Goal: Information Seeking & Learning: Learn about a topic

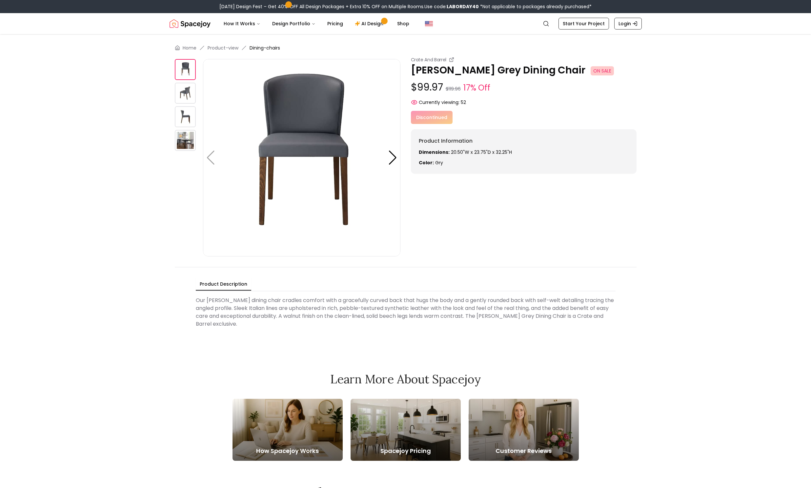
click at [473, 206] on div "Crate And Barrel [PERSON_NAME] Grey Dining Chair ON SALE $99.97 $119.96 17% Off…" at bounding box center [406, 156] width 462 height 200
click at [502, 106] on div "Crate And Barrel [PERSON_NAME] Grey Dining Chair ON SALE $99.97 $119.96 17% Off…" at bounding box center [524, 114] width 226 height 117
click at [440, 116] on div "Discontinued" at bounding box center [524, 117] width 226 height 13
click at [476, 117] on div "Discontinued" at bounding box center [524, 117] width 226 height 13
click at [187, 88] on img at bounding box center [185, 93] width 21 height 21
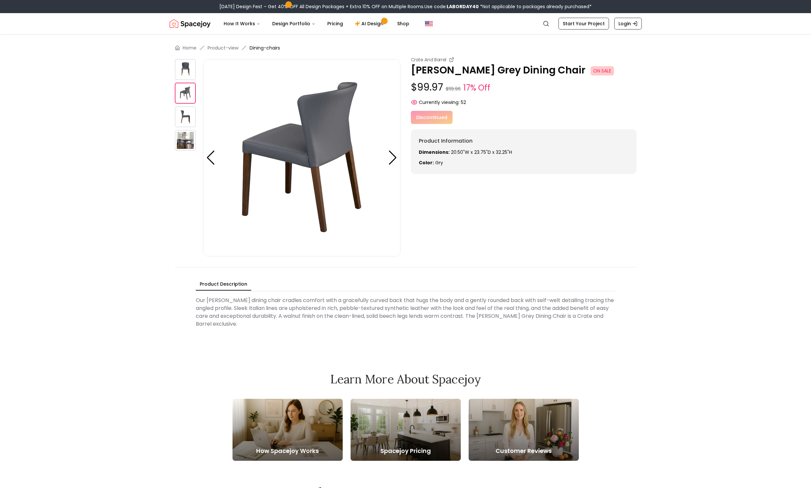
click at [186, 114] on img at bounding box center [185, 116] width 21 height 21
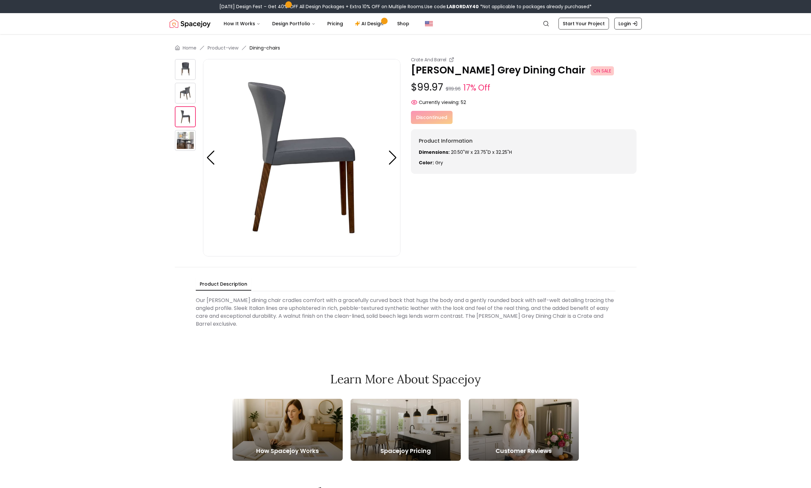
click at [188, 136] on img at bounding box center [185, 140] width 21 height 21
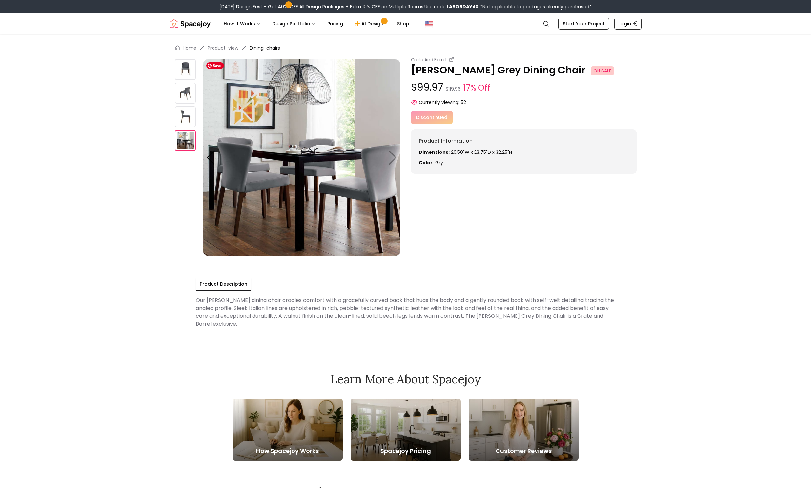
click at [391, 159] on img at bounding box center [301, 157] width 197 height 197
click at [393, 158] on img at bounding box center [301, 157] width 197 height 197
click at [432, 117] on div "Discontinued" at bounding box center [524, 117] width 226 height 13
click at [437, 99] on span "Currently viewing:" at bounding box center [439, 102] width 41 height 7
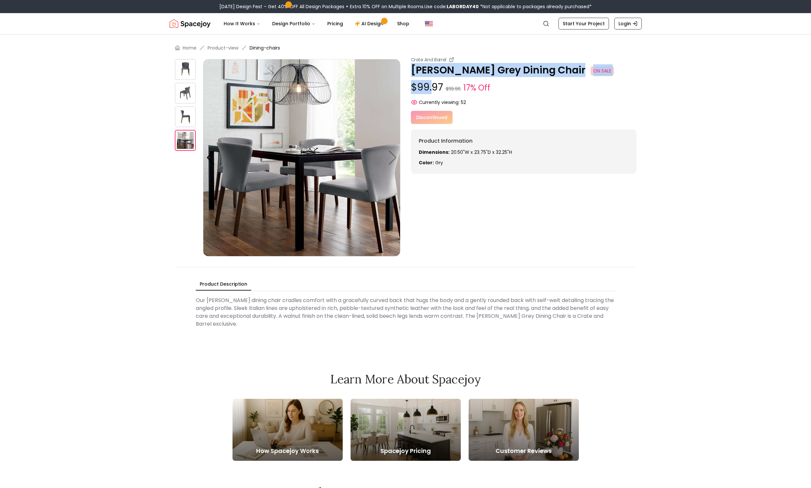
drag, startPoint x: 431, startPoint y: 88, endPoint x: 408, endPoint y: 75, distance: 25.8
click at [408, 75] on div "Crate And Barrel [PERSON_NAME] Grey Dining Chair ON SALE $99.97 $119.96 17% Off…" at bounding box center [406, 156] width 462 height 200
click at [591, 73] on span "ON SALE" at bounding box center [602, 70] width 23 height 9
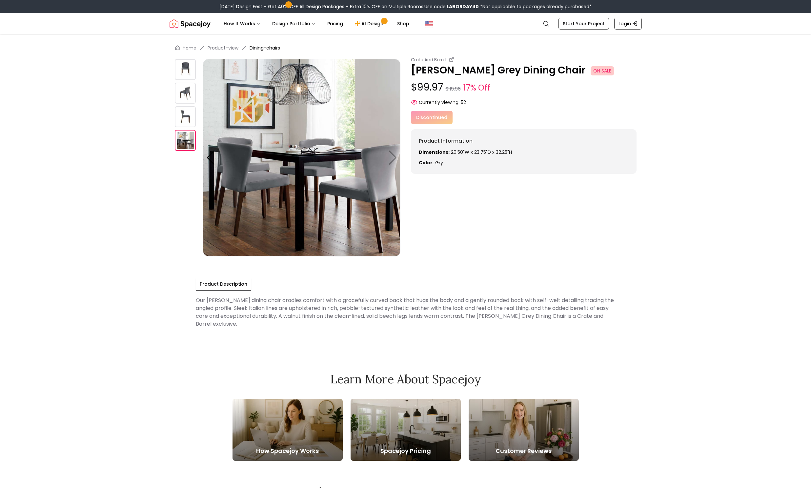
click at [519, 98] on div "Crate And Barrel [PERSON_NAME] Grey Dining Chair ON SALE $99.97 $119.96 17% Off…" at bounding box center [524, 80] width 226 height 49
click at [444, 114] on div "Discontinued" at bounding box center [524, 117] width 226 height 13
click at [438, 159] on span "gry" at bounding box center [439, 162] width 8 height 7
click at [447, 60] on div "Crate And Barrel" at bounding box center [524, 59] width 226 height 7
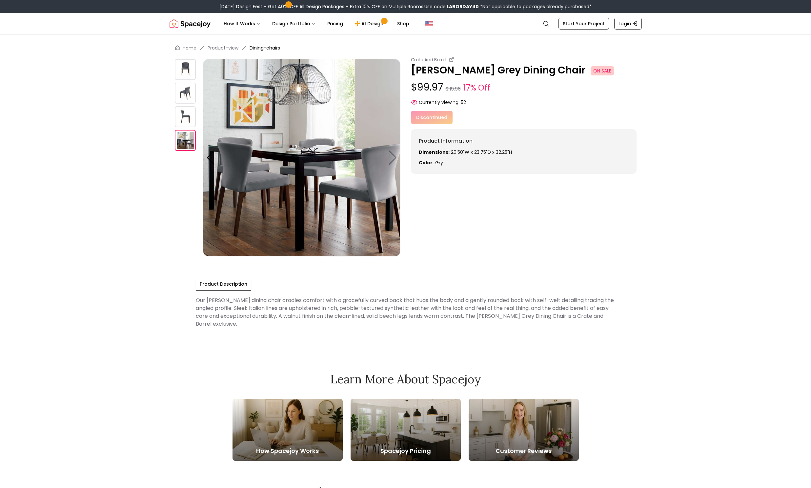
click at [455, 60] on div "Crate And Barrel" at bounding box center [524, 59] width 226 height 7
click at [452, 60] on icon at bounding box center [451, 59] width 5 height 5
